Goal: Information Seeking & Learning: Find specific fact

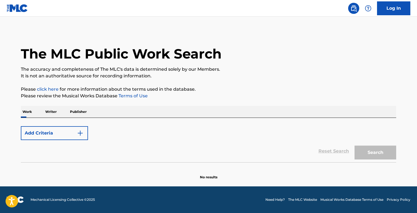
click at [78, 136] on img "Search Form" at bounding box center [80, 133] width 7 height 7
click at [128, 133] on div "Add Criteria" at bounding box center [209, 133] width 376 height 14
click at [53, 108] on p "Writer" at bounding box center [51, 112] width 15 height 12
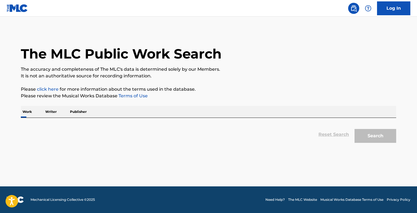
click at [78, 114] on p "Publisher" at bounding box center [78, 112] width 20 height 12
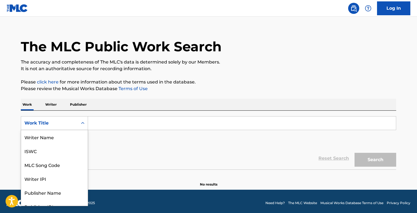
scroll to position [28, 0]
click at [78, 130] on div "Work Title selected, 8 of 8. 8 results available. Use Up and Down to choose opt…" at bounding box center [54, 123] width 67 height 14
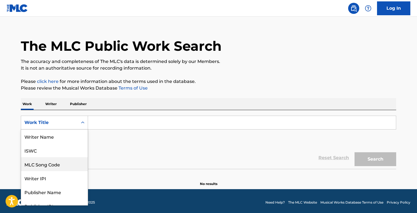
scroll to position [14, 0]
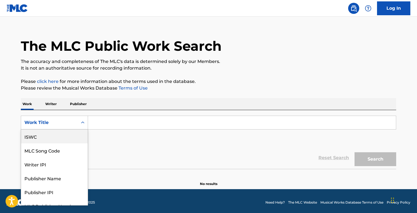
click at [40, 140] on div "ISWC" at bounding box center [54, 137] width 67 height 14
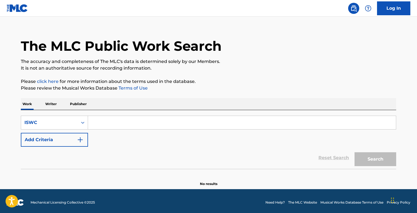
click at [130, 139] on div "SearchWithCriteriac8a2817c-046b-44e1-94bb-3a8d8270ca9d ISWC Add Criteria" at bounding box center [209, 131] width 376 height 31
click at [211, 120] on input "Search Form" at bounding box center [242, 122] width 308 height 13
paste input "T9168887863"
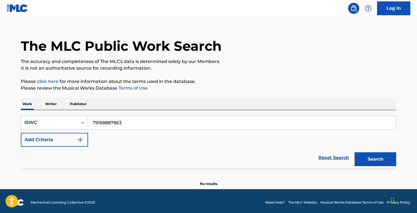
type input "T9168887863"
click at [374, 166] on button "Search" at bounding box center [376, 160] width 42 height 14
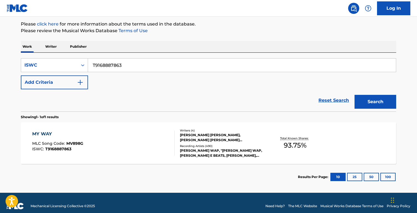
scroll to position [66, 0]
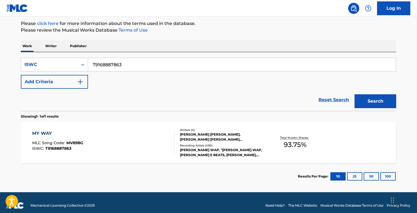
click at [111, 134] on div "MY WAY MLC Song Code : MV898G ISWC : T9168887863" at bounding box center [103, 142] width 143 height 25
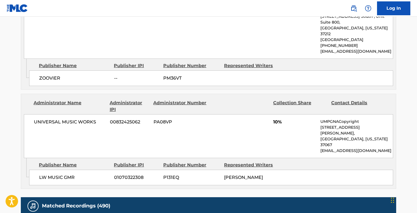
scroll to position [1081, 0]
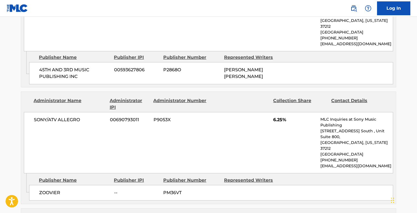
scroll to position [964, 0]
